Goal: Find contact information: Find contact information

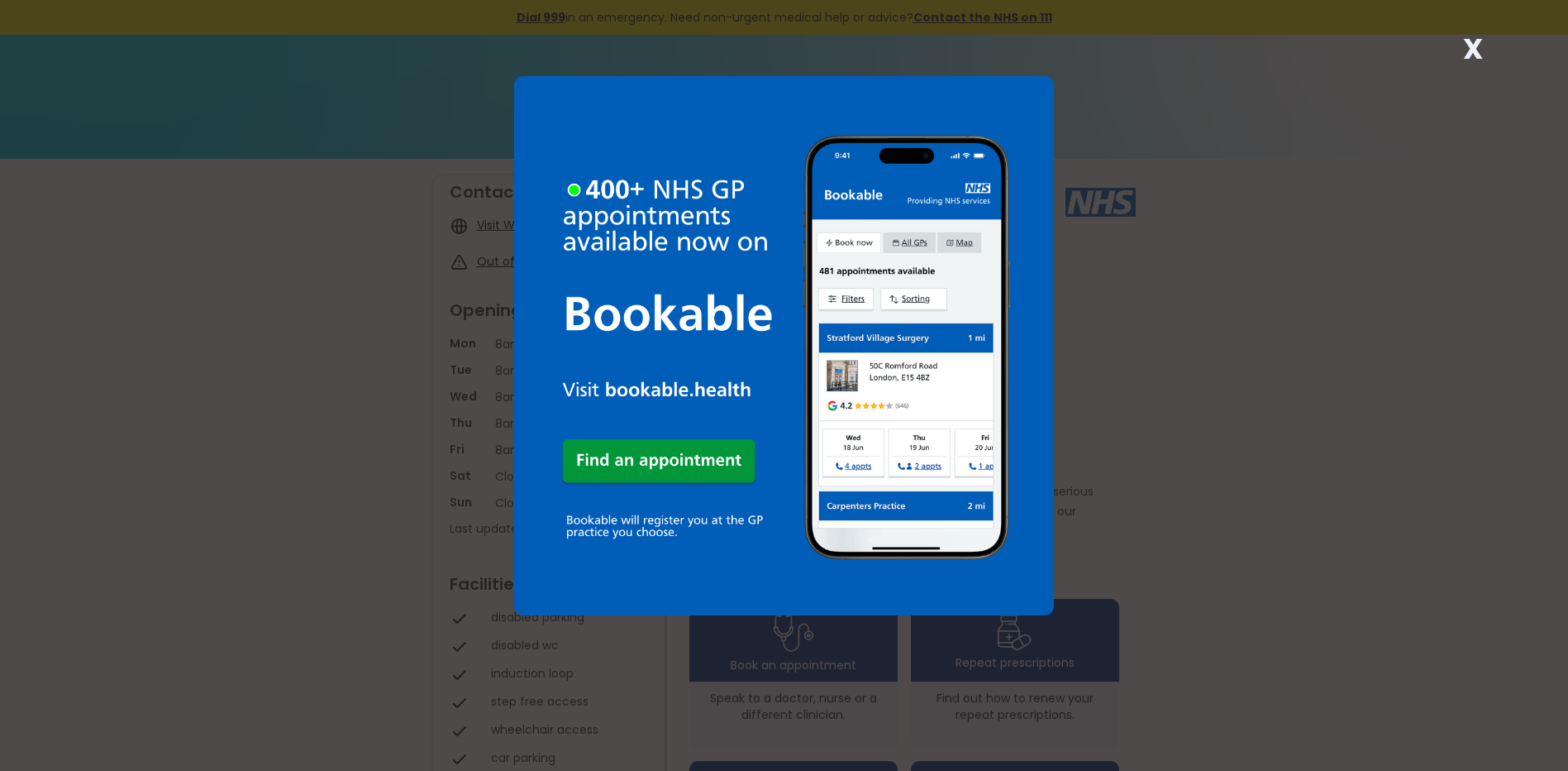
click at [1458, 45] on div "X" at bounding box center [1472, 54] width 33 height 33
click at [1467, 60] on strong "X" at bounding box center [1473, 49] width 20 height 39
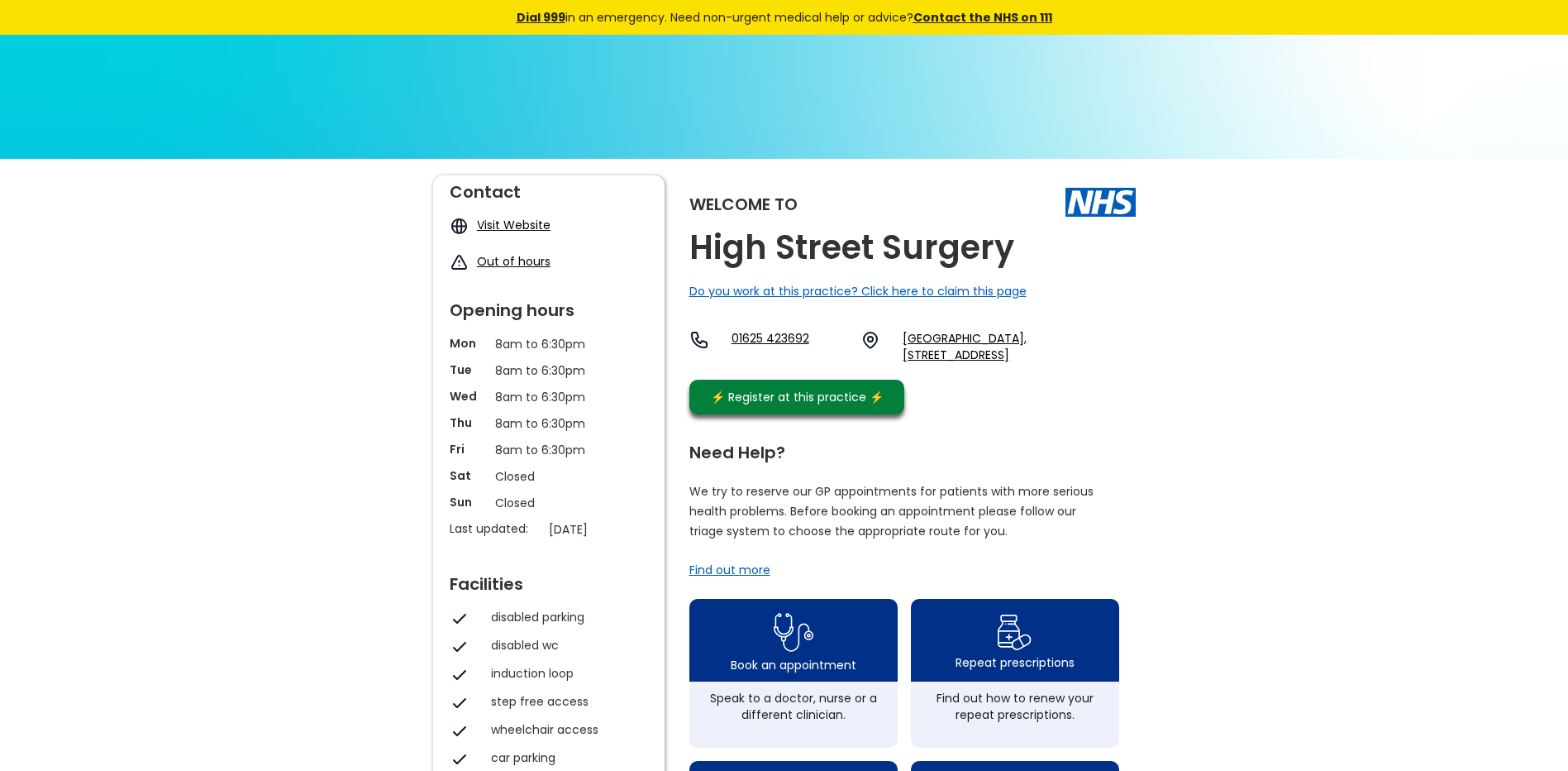
click at [995, 363] on link "[GEOGRAPHIC_DATA], [STREET_ADDRESS]" at bounding box center [1018, 346] width 232 height 33
